Goal: Find specific page/section: Find specific page/section

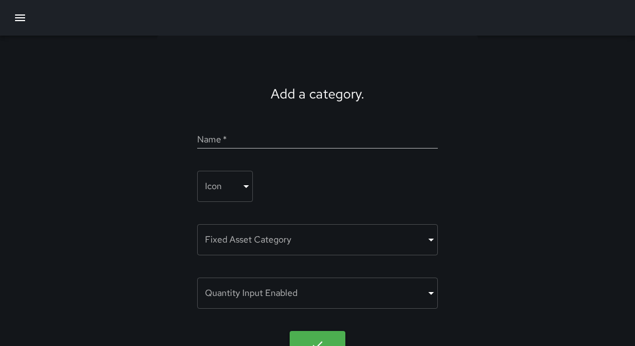
click at [21, 18] on icon "button" at bounding box center [20, 17] width 10 height 7
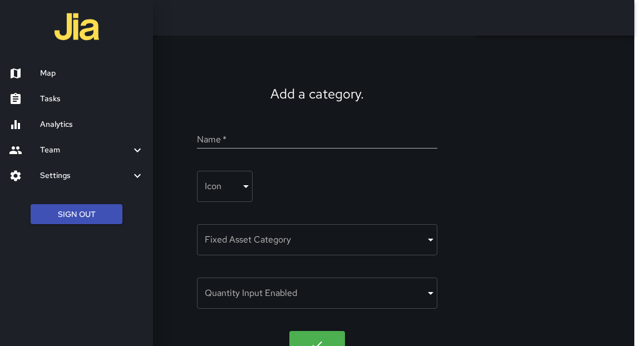
click at [60, 100] on h6 "Tasks" at bounding box center [92, 99] width 104 height 12
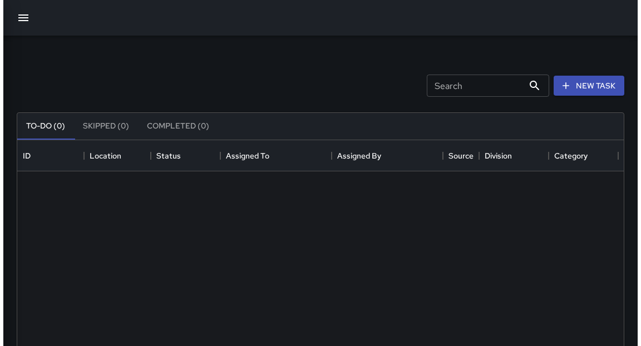
scroll to position [465, 600]
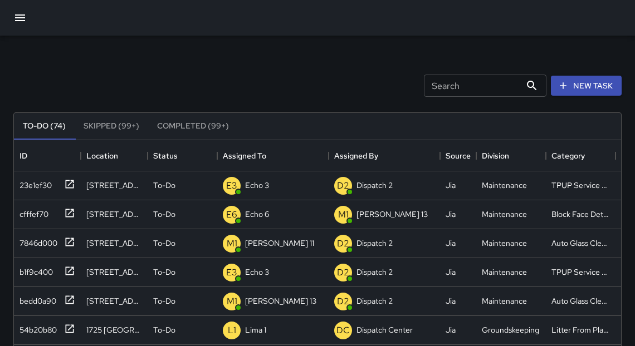
click at [24, 22] on icon "button" at bounding box center [19, 17] width 13 height 13
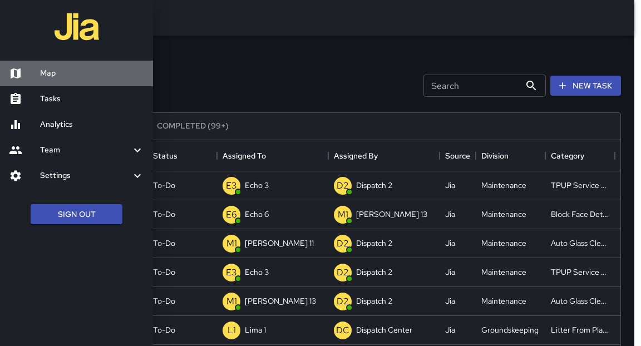
click at [38, 70] on div at bounding box center [24, 73] width 31 height 13
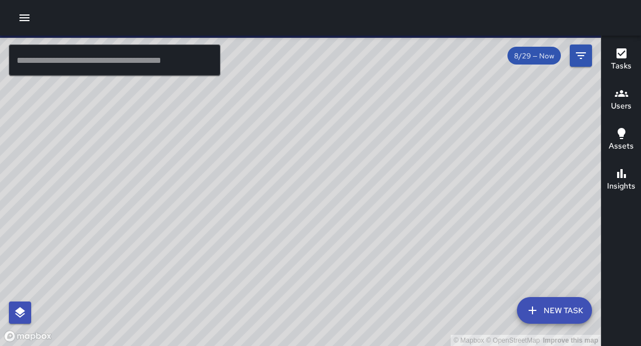
click at [165, 67] on input "text" at bounding box center [115, 60] width 212 height 31
type input "*"
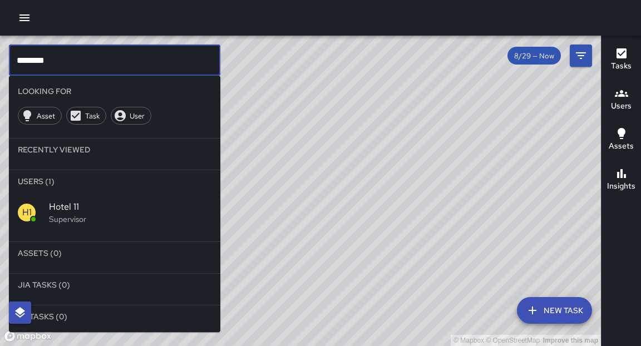
type input "********"
click at [73, 210] on span "Hotel 11" at bounding box center [130, 206] width 163 height 13
